Goal: Task Accomplishment & Management: Use online tool/utility

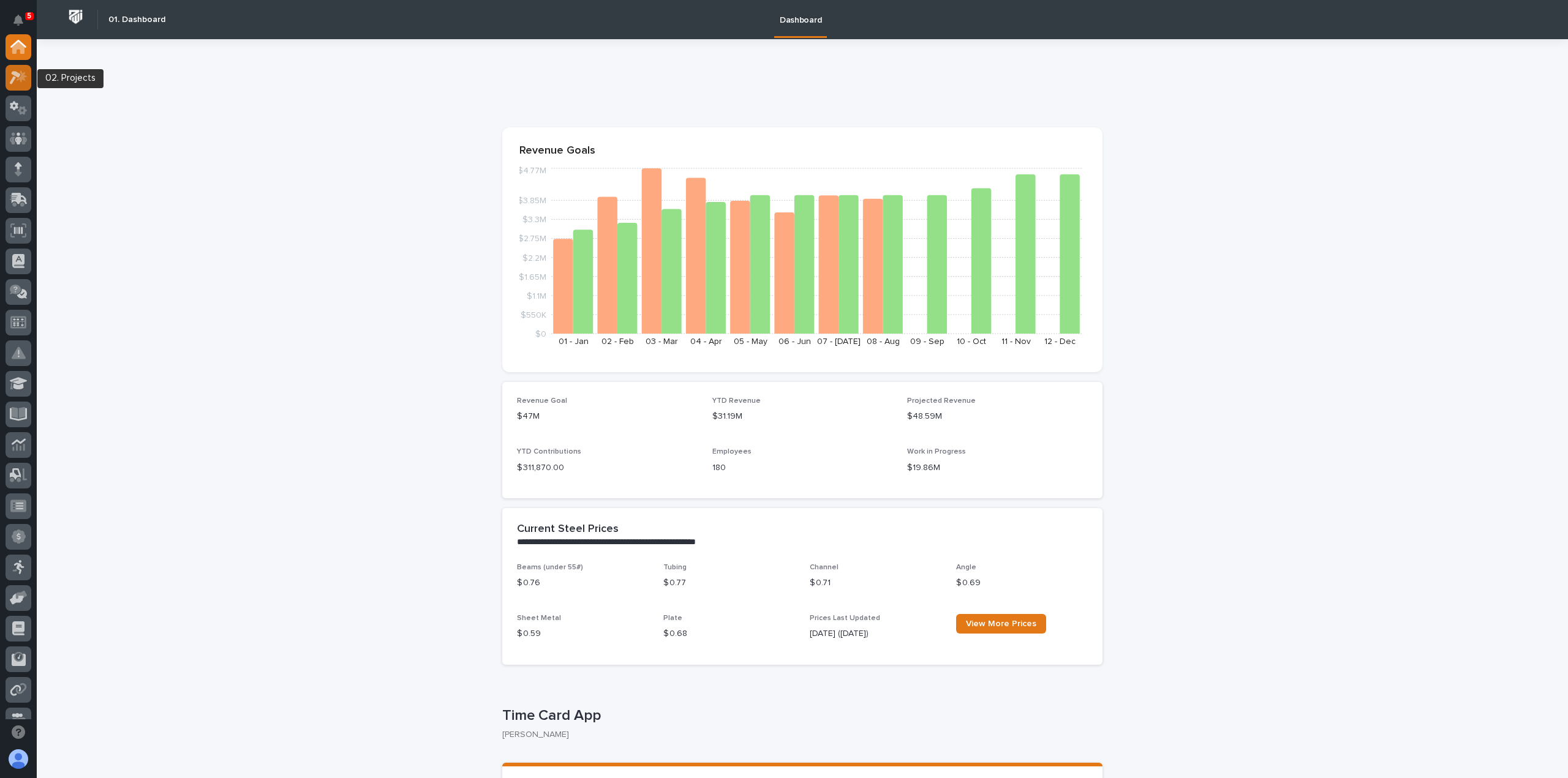
click at [30, 82] on div at bounding box center [18, 78] width 26 height 26
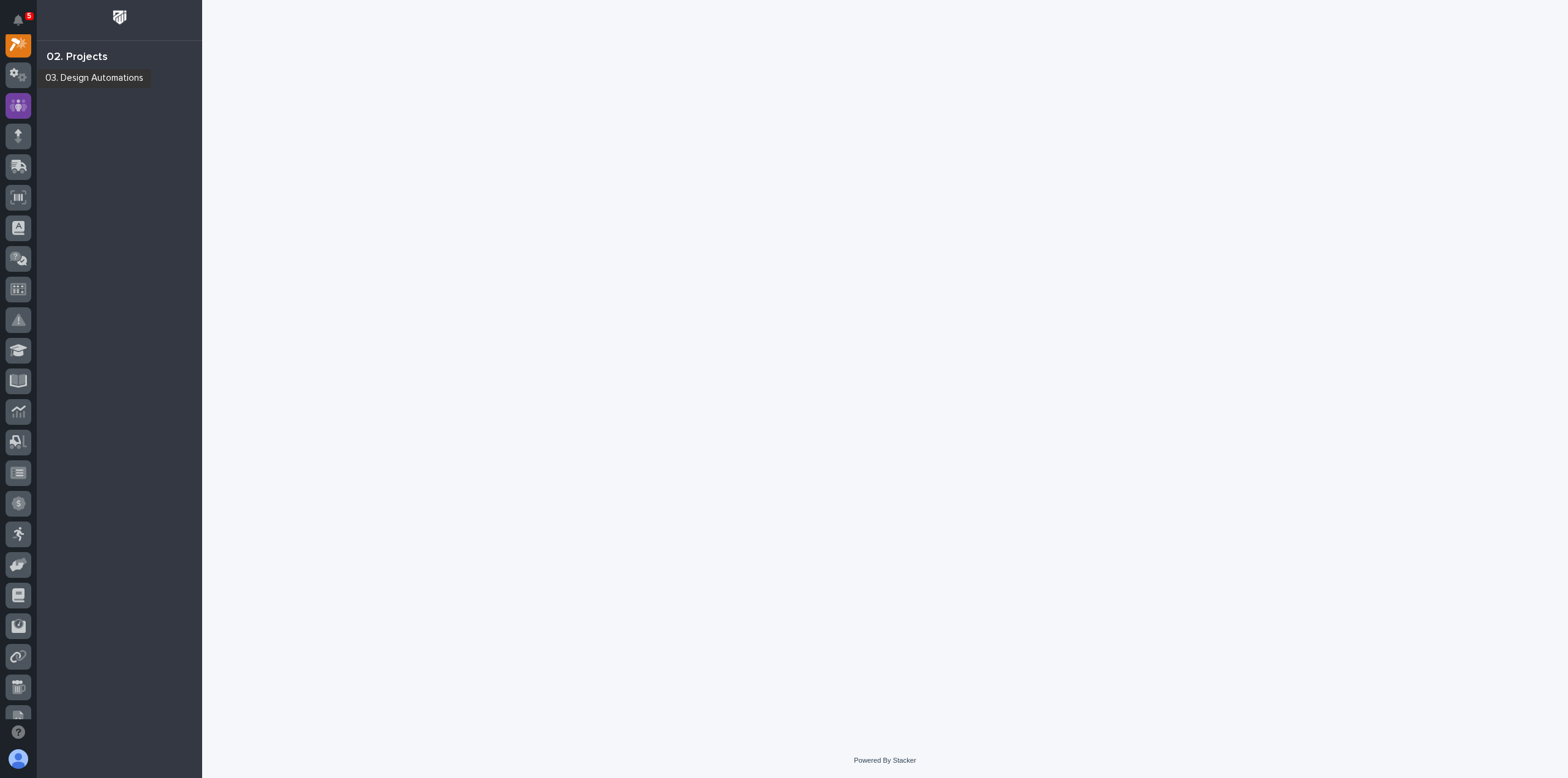
scroll to position [30, 0]
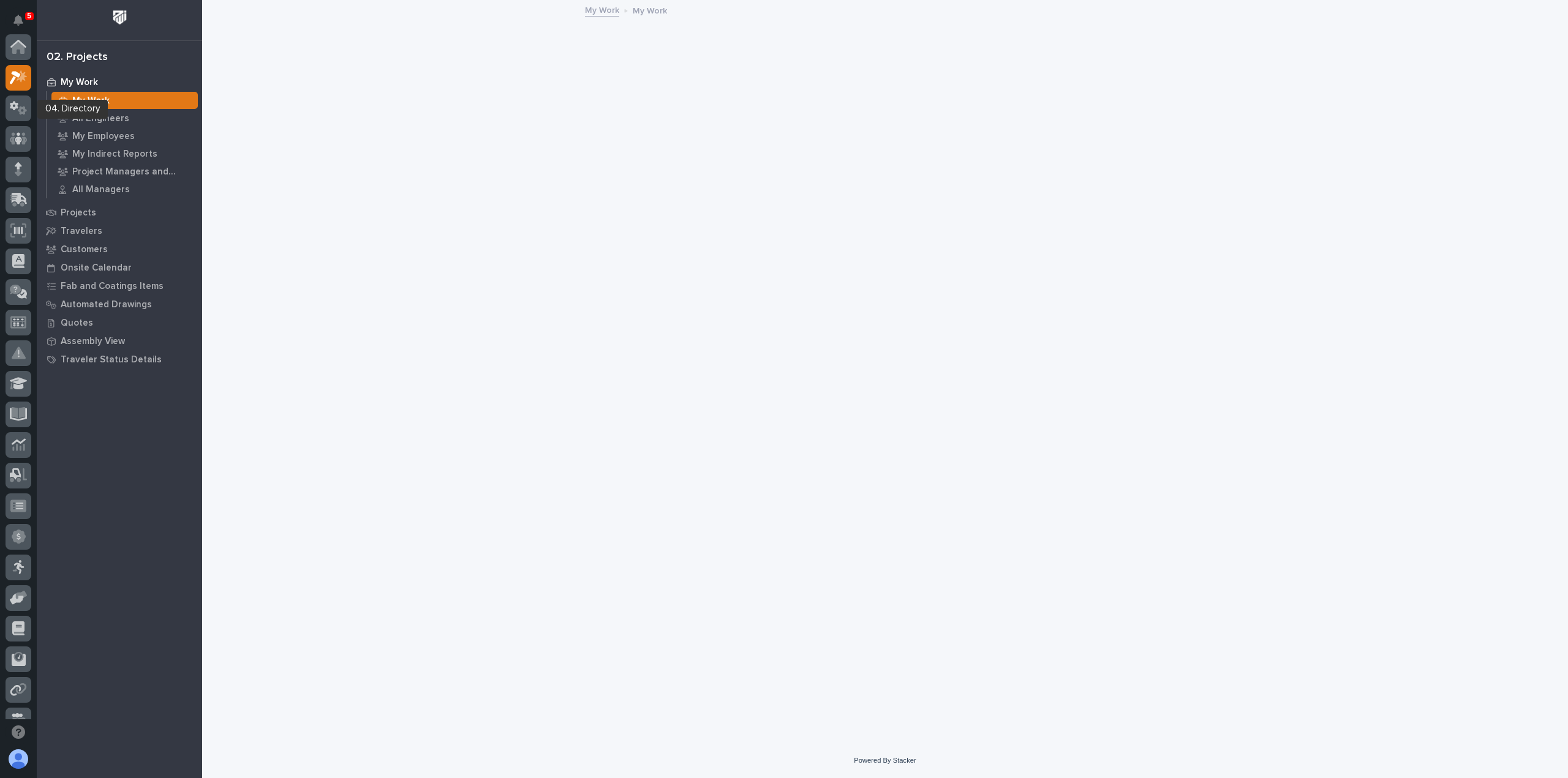
scroll to position [30, 0]
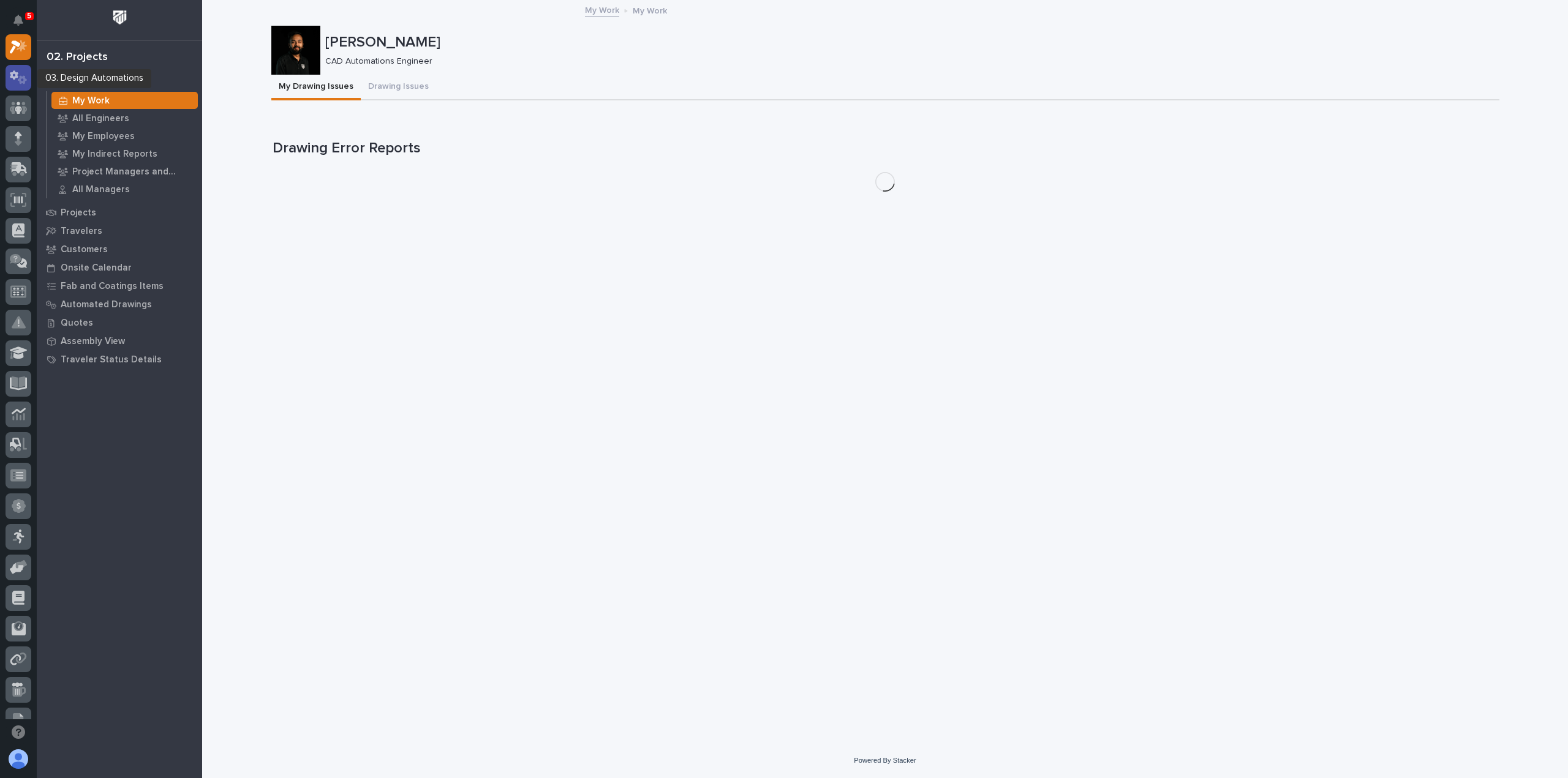
click at [22, 81] on icon at bounding box center [18, 77] width 18 height 14
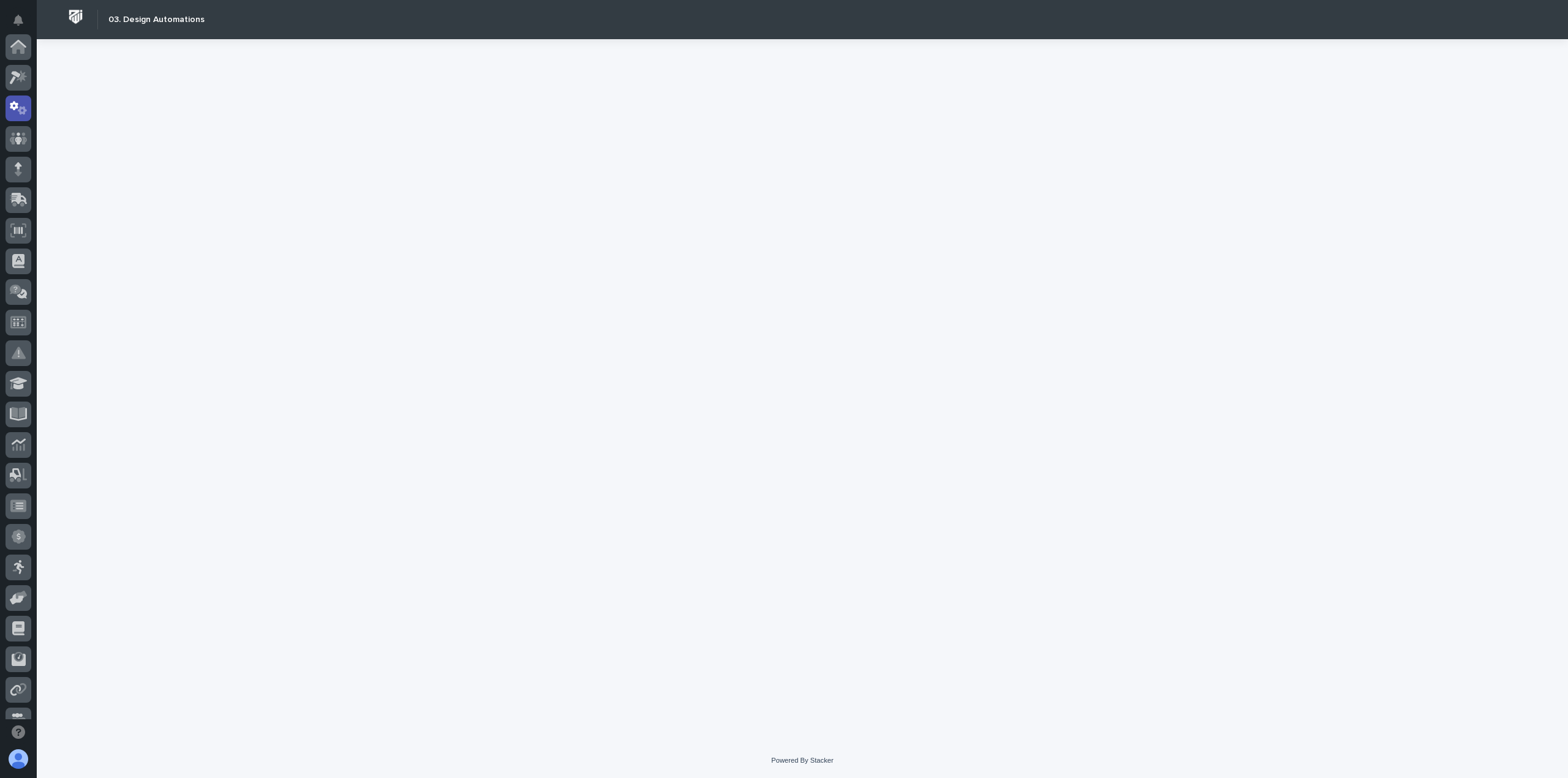
scroll to position [61, 0]
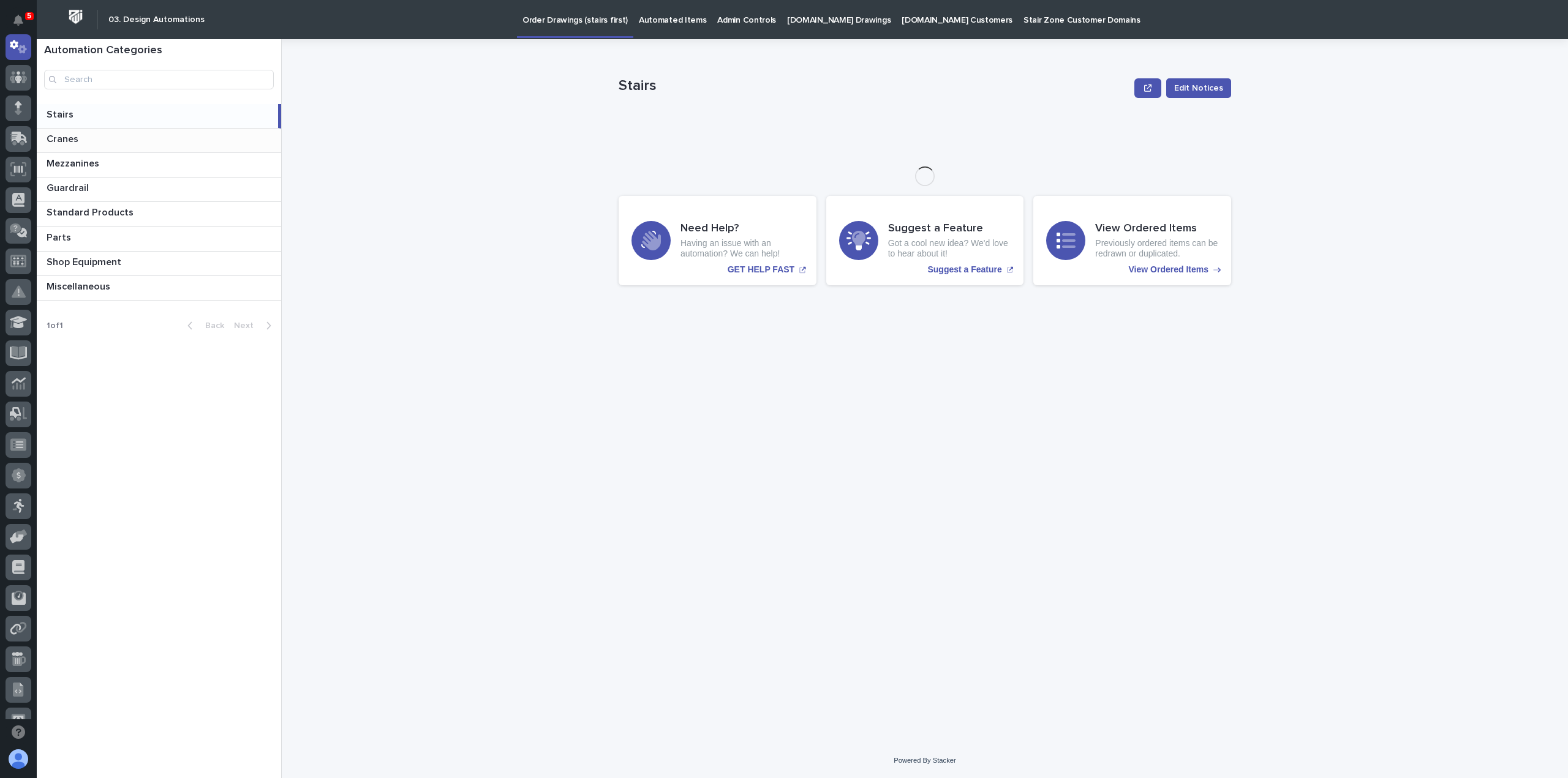
click at [115, 140] on p at bounding box center [161, 140] width 229 height 12
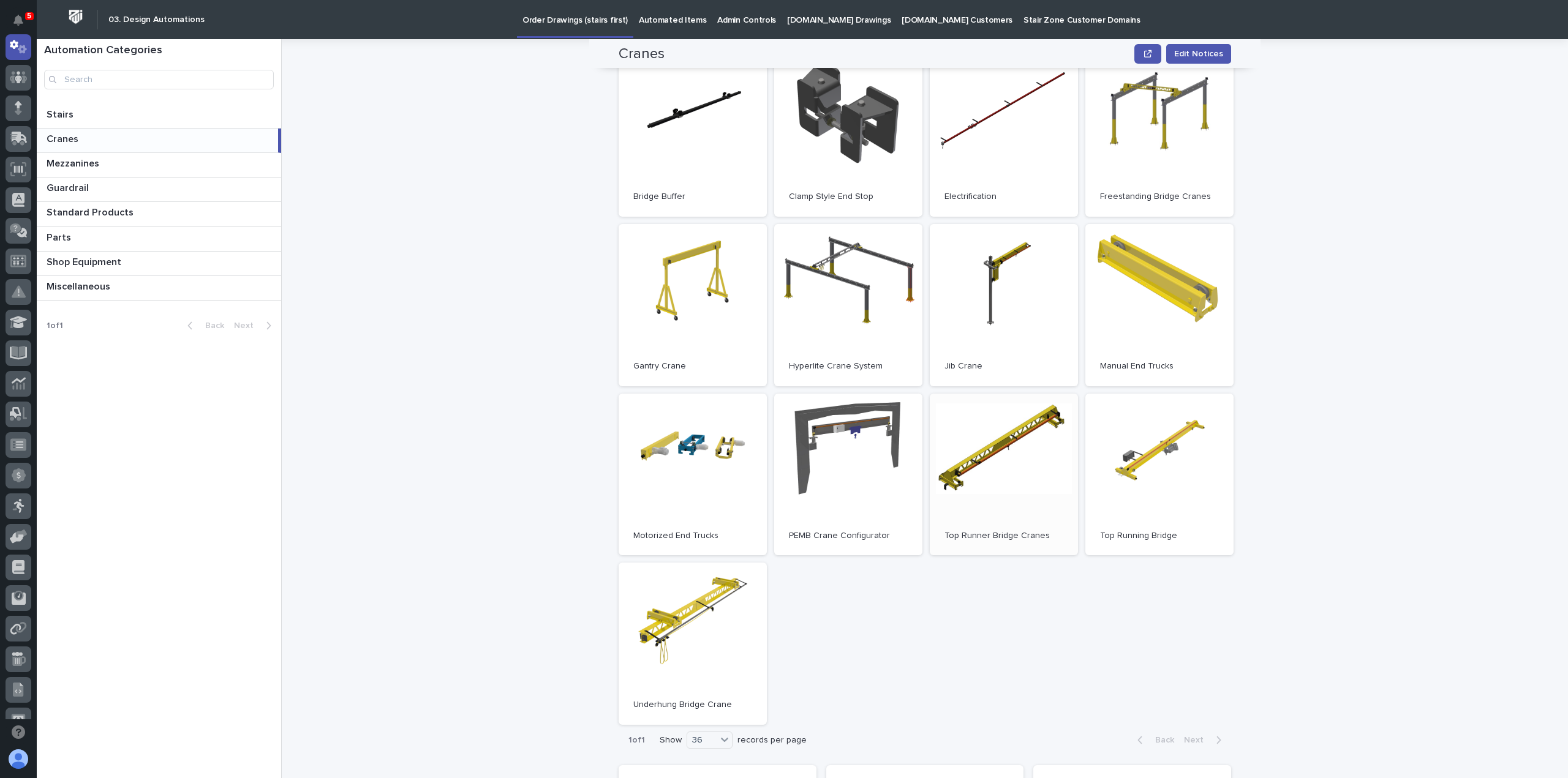
scroll to position [61, 0]
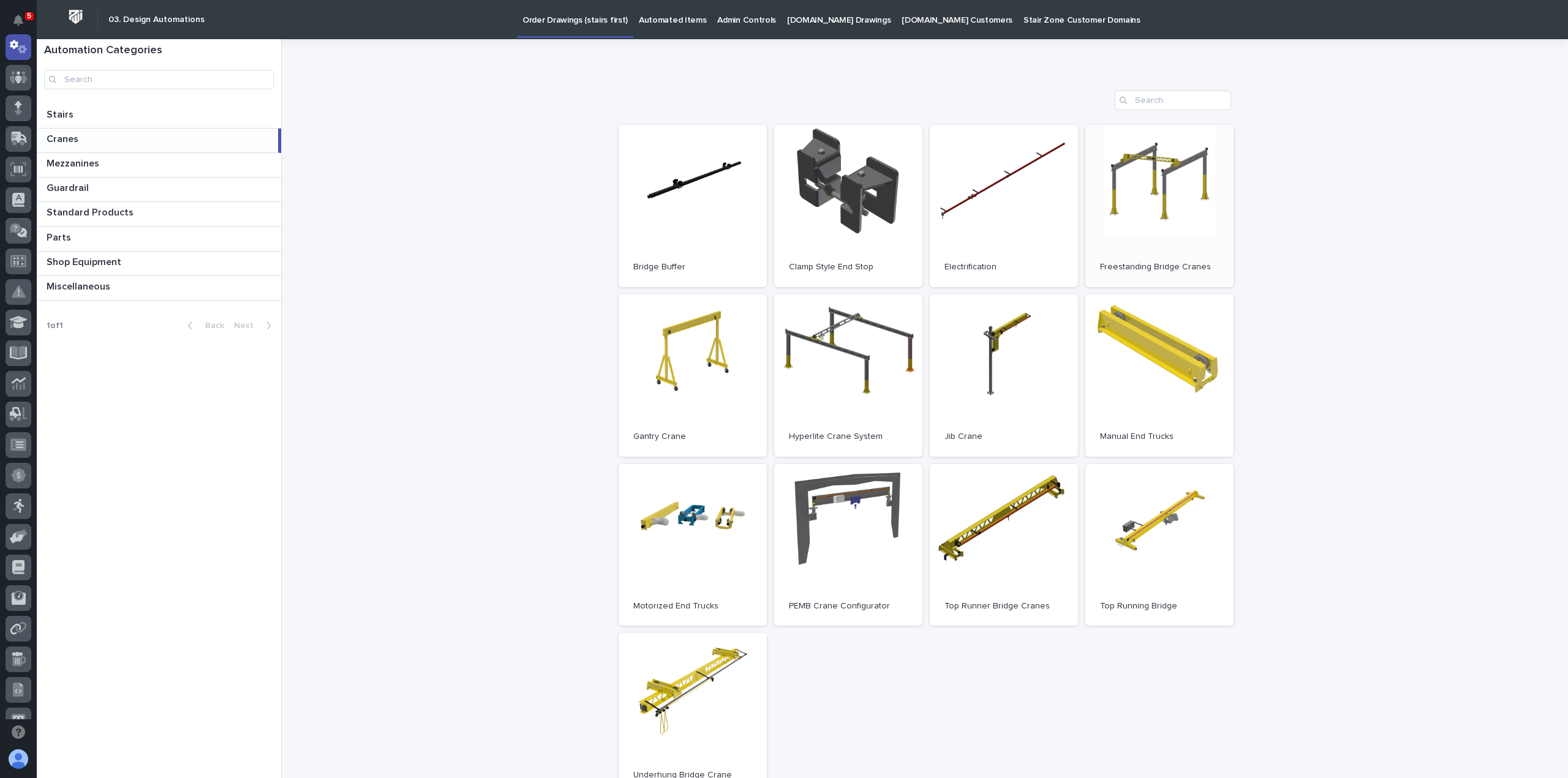
click at [1198, 194] on link "Open" at bounding box center [1159, 206] width 148 height 162
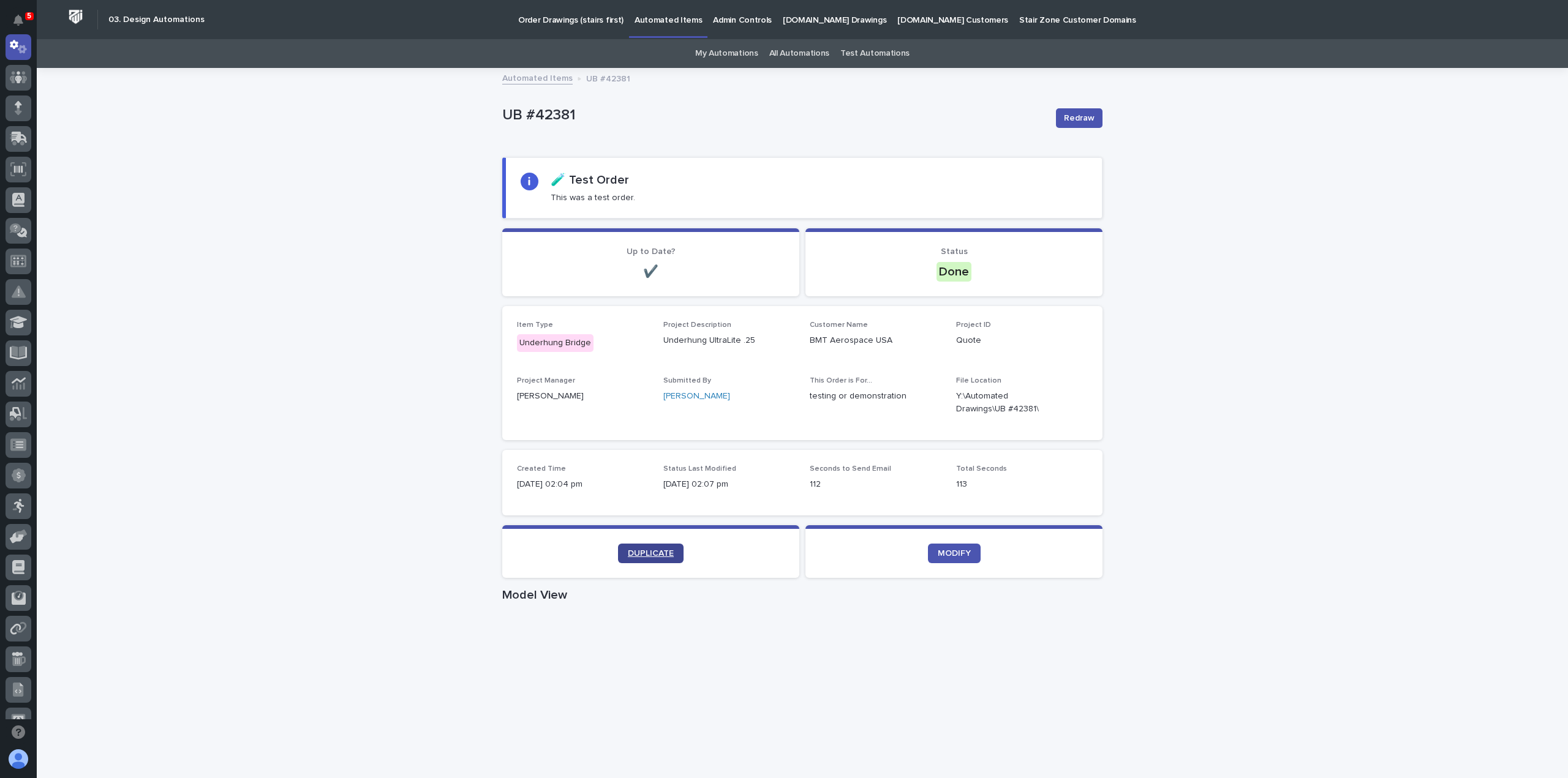
click at [618, 553] on link "DUPLICATE" at bounding box center [651, 553] width 65 height 20
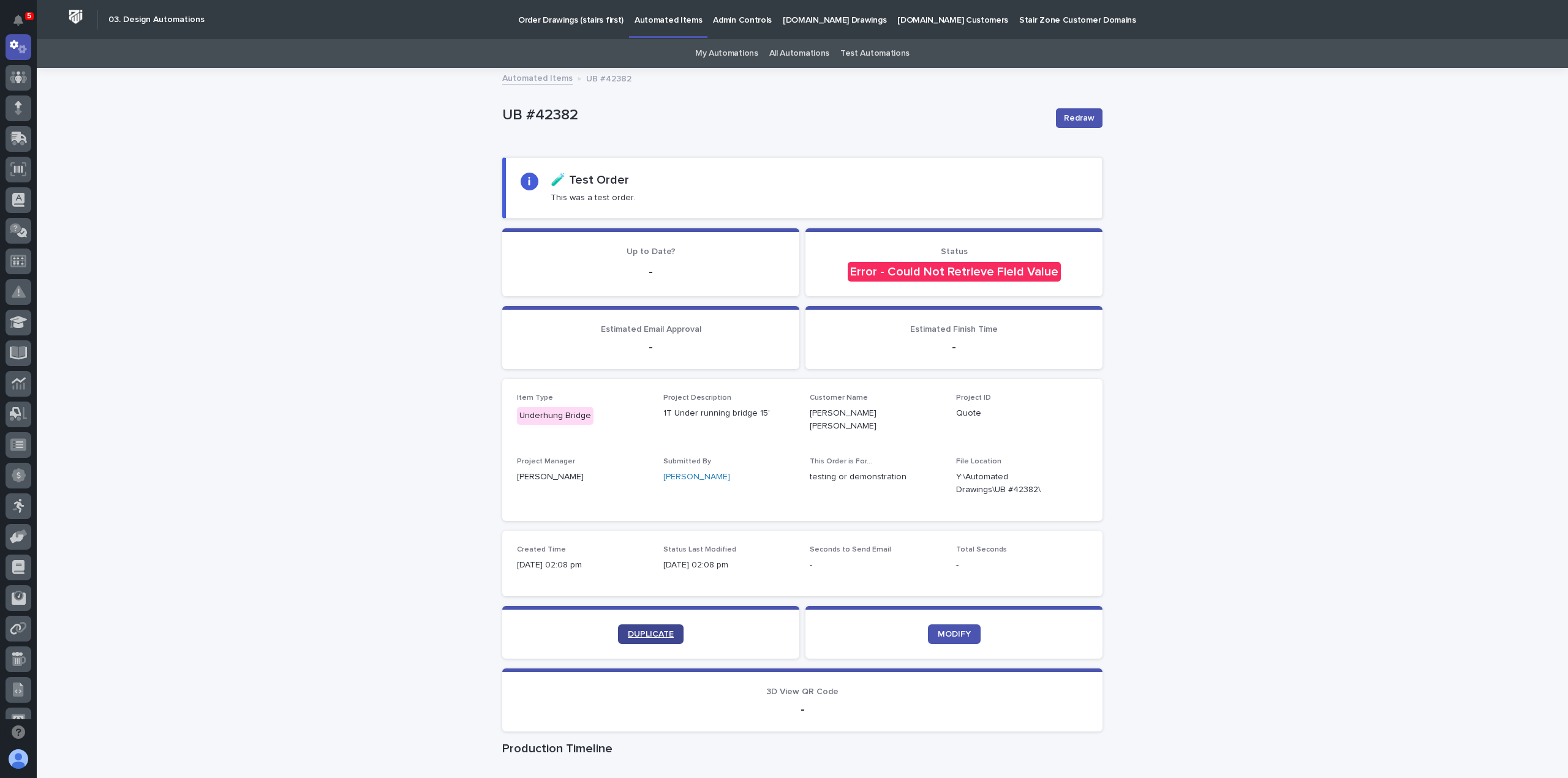
click at [635, 631] on link "DUPLICATE" at bounding box center [651, 634] width 65 height 20
